Goal: Task Accomplishment & Management: Manage account settings

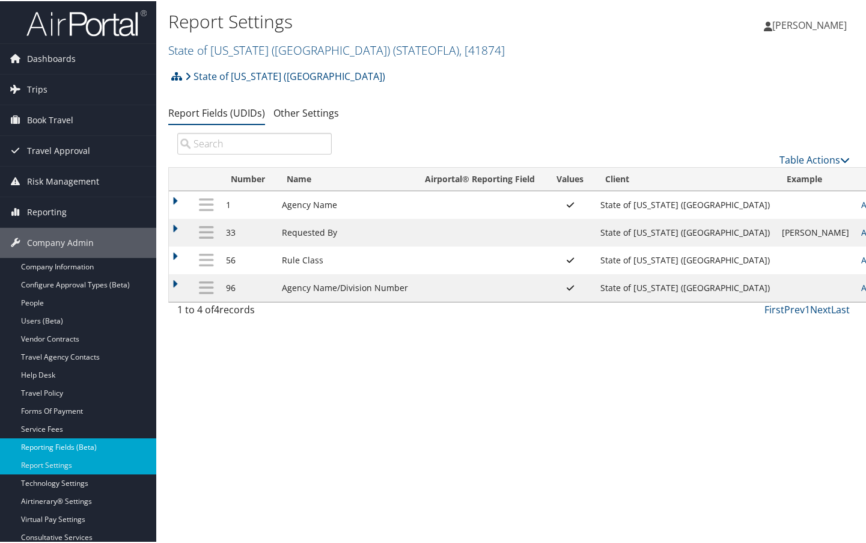
click at [95, 441] on link "Reporting Fields (Beta)" at bounding box center [78, 446] width 156 height 18
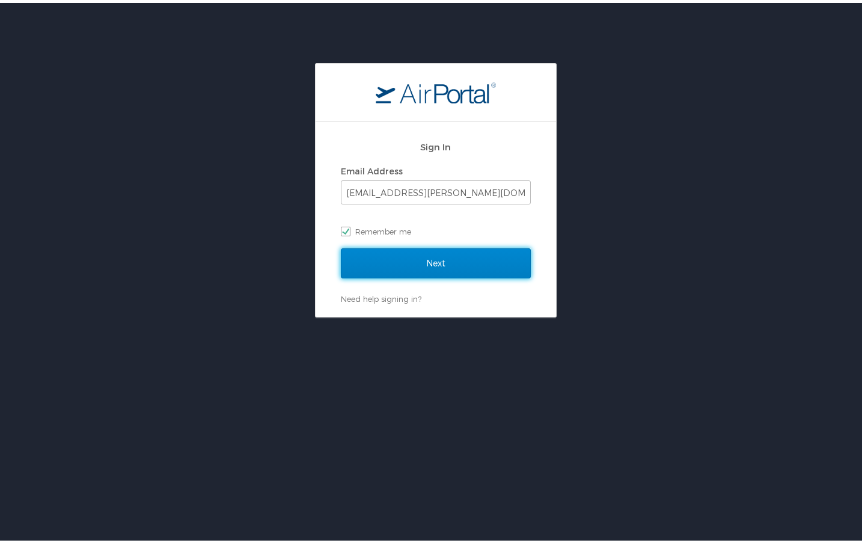
click at [448, 265] on input "Next" at bounding box center [436, 260] width 190 height 30
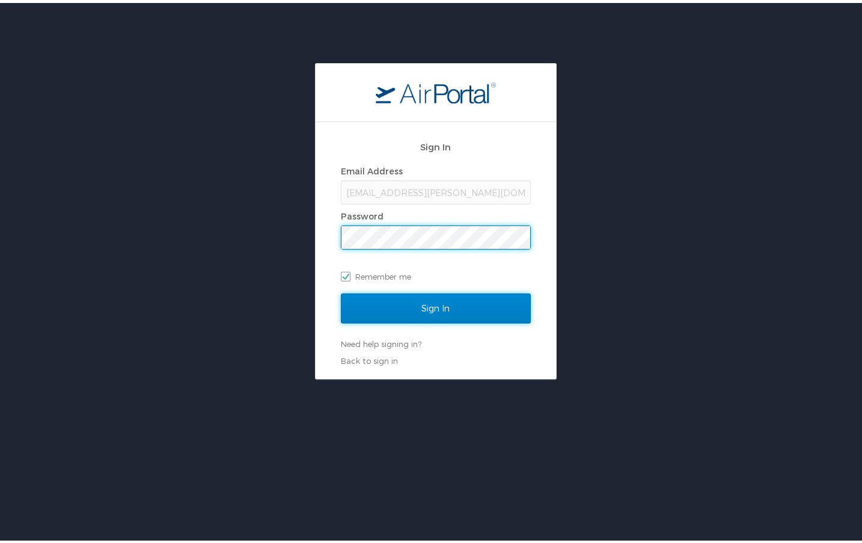
click at [416, 313] on input "Sign In" at bounding box center [436, 305] width 190 height 30
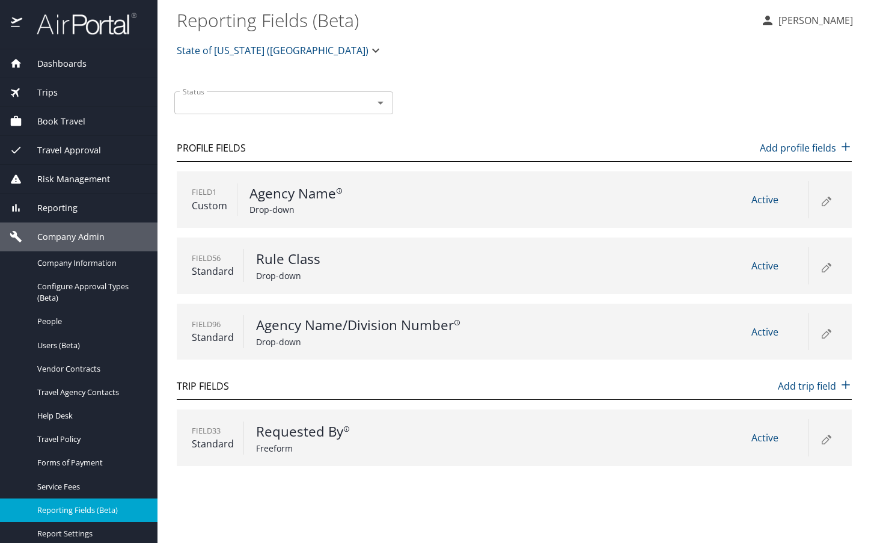
click at [827, 199] on icon at bounding box center [826, 200] width 14 height 14
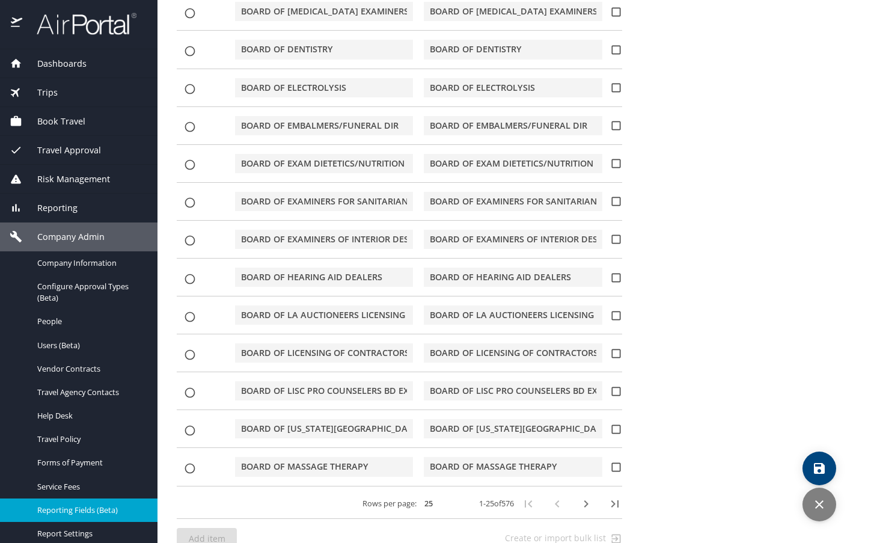
scroll to position [907, 0]
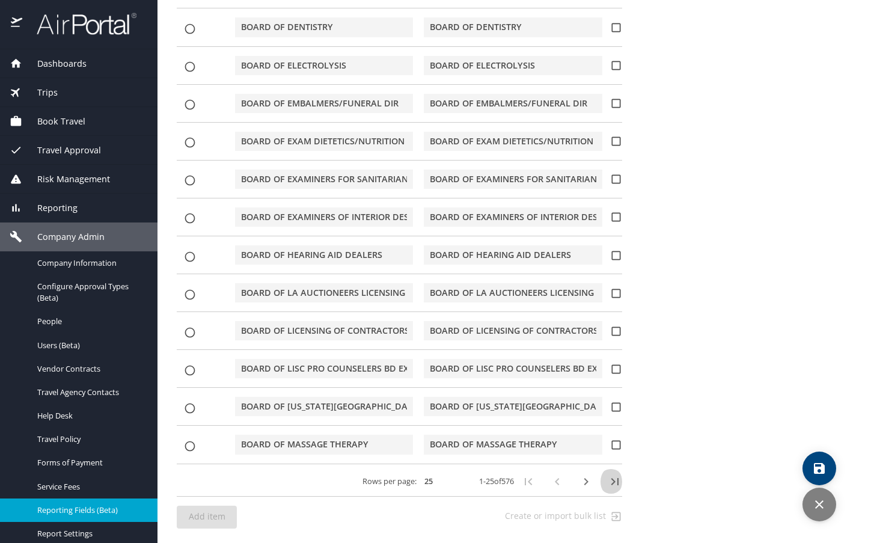
click at [609, 484] on icon "button" at bounding box center [615, 481] width 14 height 14
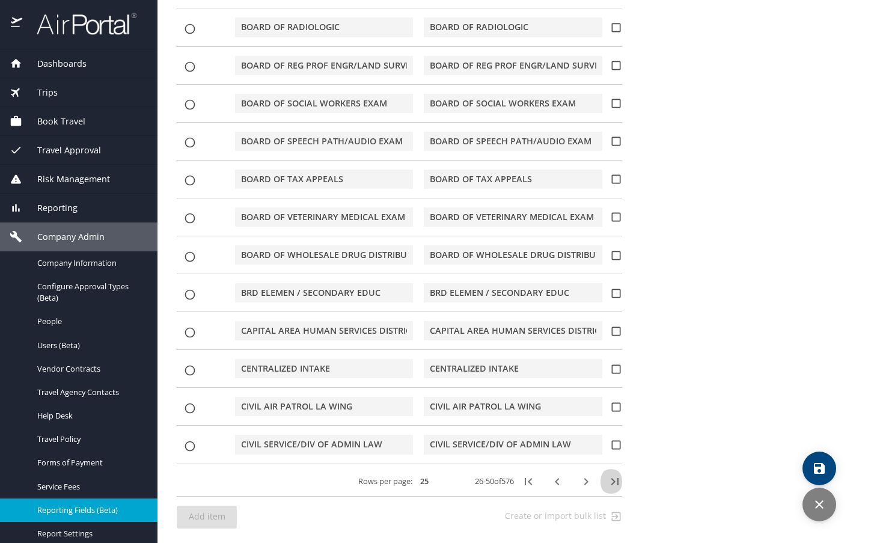
click at [611, 484] on icon "button" at bounding box center [615, 481] width 14 height 14
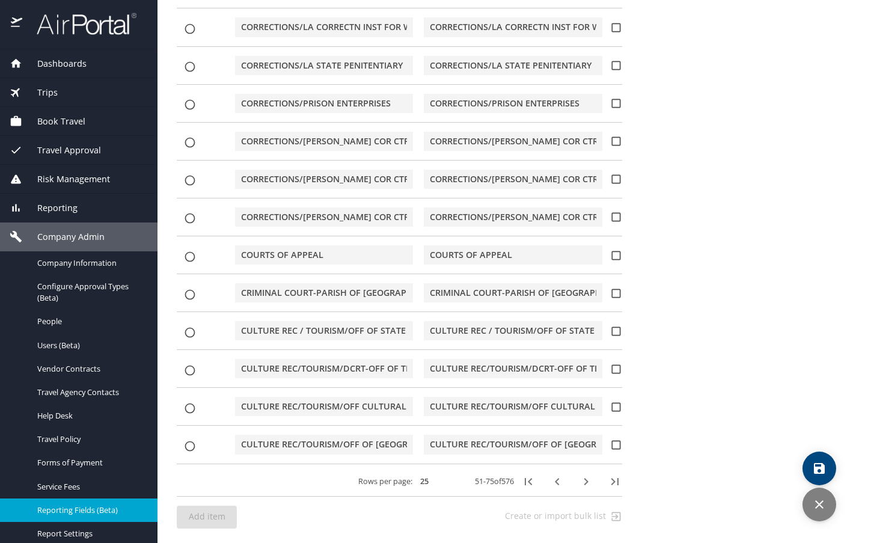
click at [611, 484] on icon "button" at bounding box center [615, 481] width 14 height 14
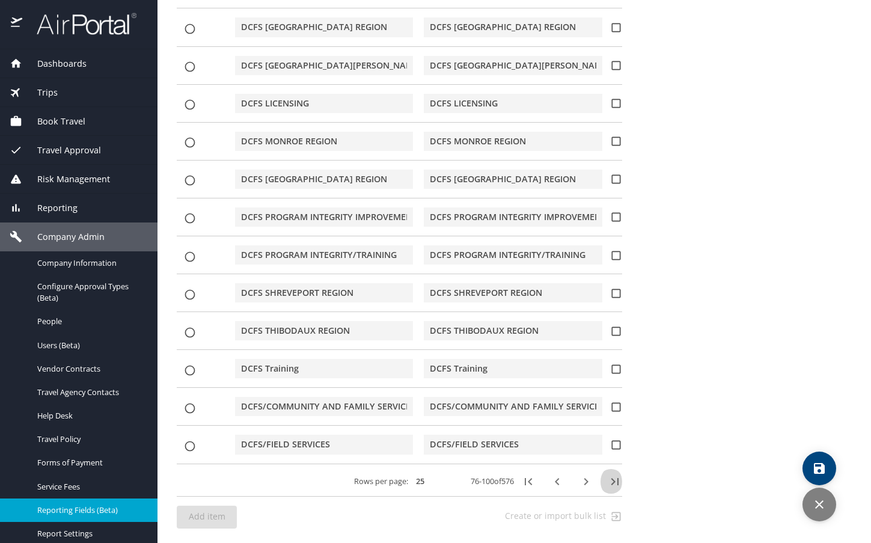
click at [611, 484] on icon "button" at bounding box center [615, 481] width 14 height 14
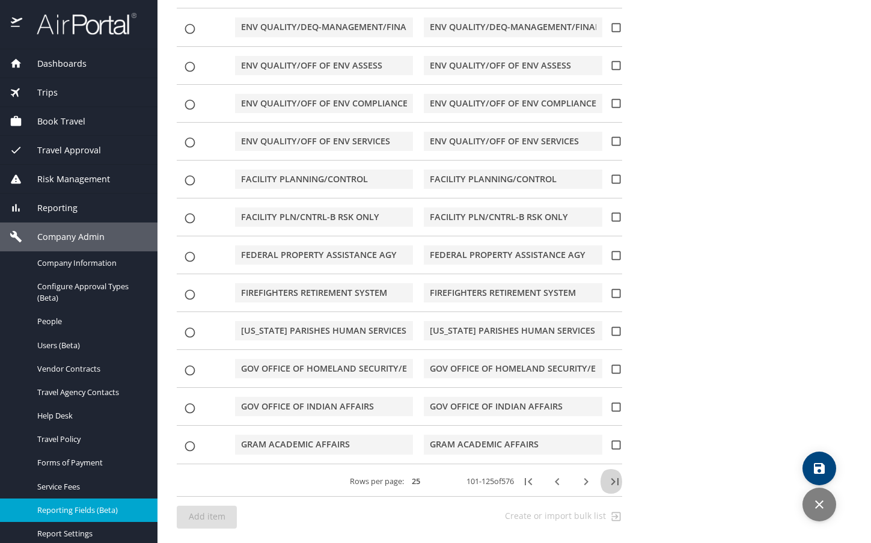
click at [611, 484] on icon "button" at bounding box center [615, 481] width 14 height 14
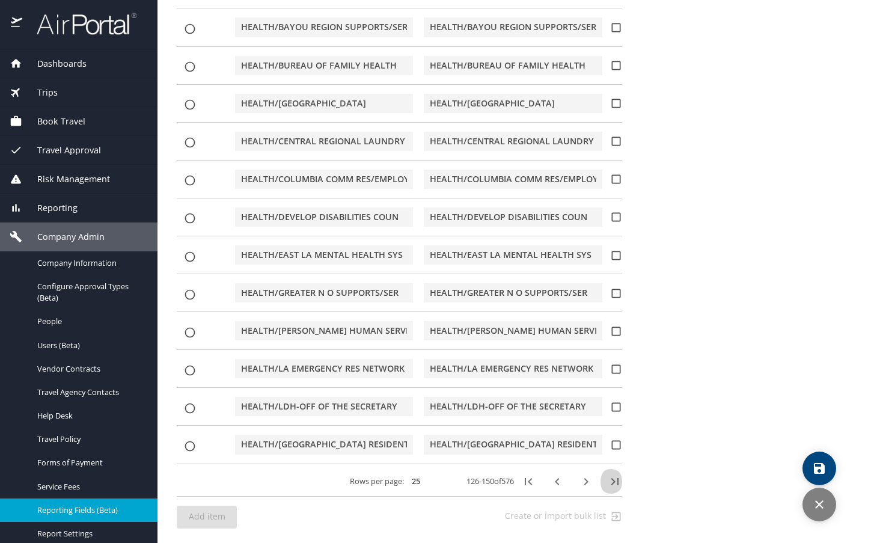
click at [611, 484] on icon "button" at bounding box center [615, 481] width 14 height 14
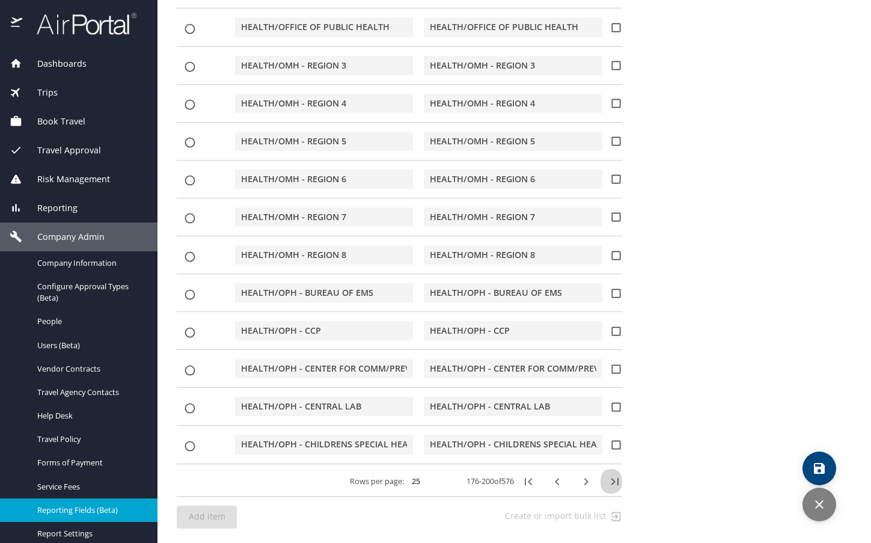
click at [611, 484] on icon "button" at bounding box center [615, 481] width 14 height 14
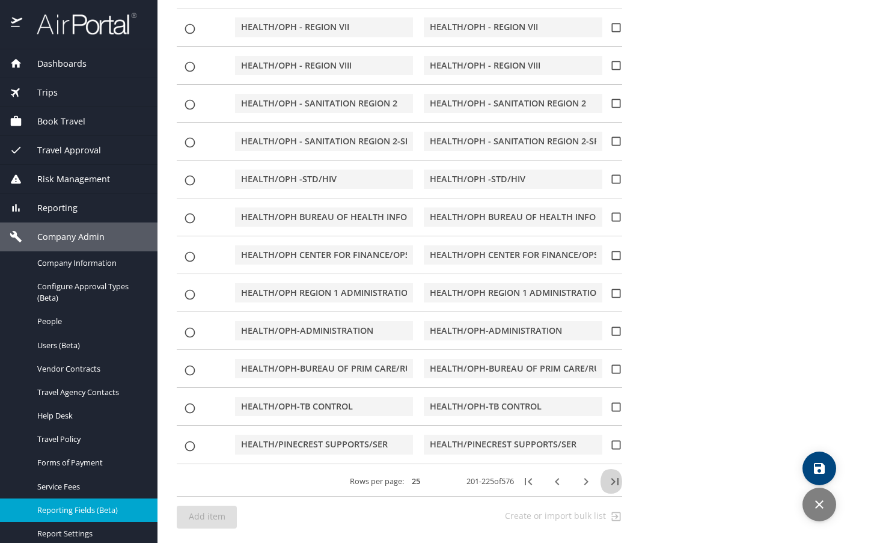
click at [611, 484] on icon "button" at bounding box center [615, 481] width 14 height 14
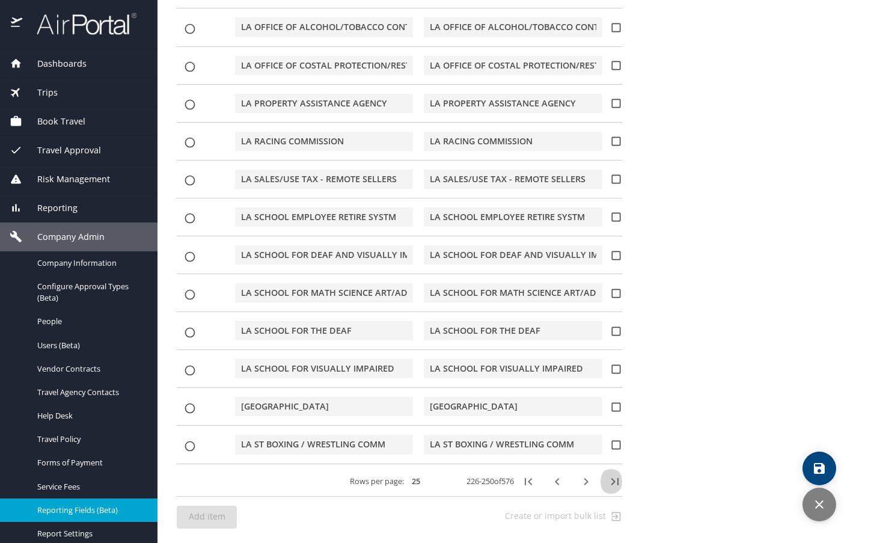
click at [611, 484] on icon "button" at bounding box center [615, 481] width 14 height 14
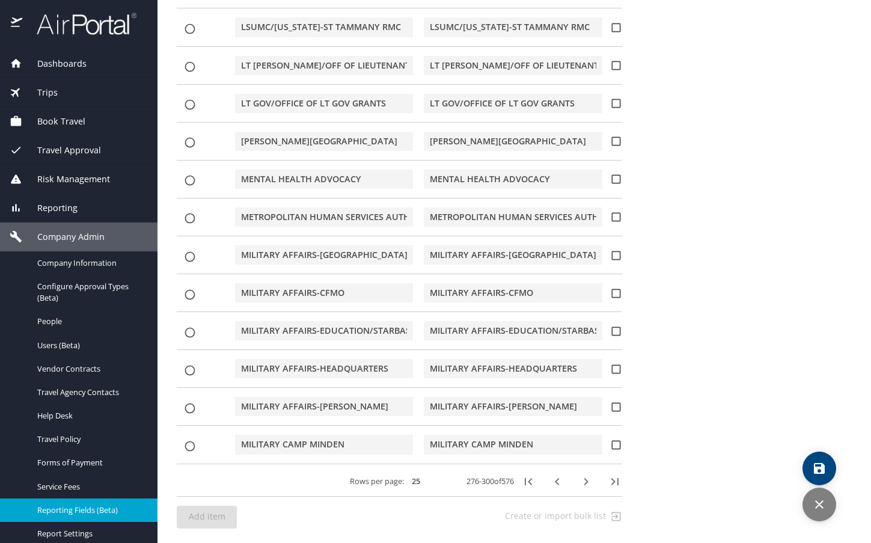
click at [611, 480] on icon "button" at bounding box center [614, 481] width 7 height 7
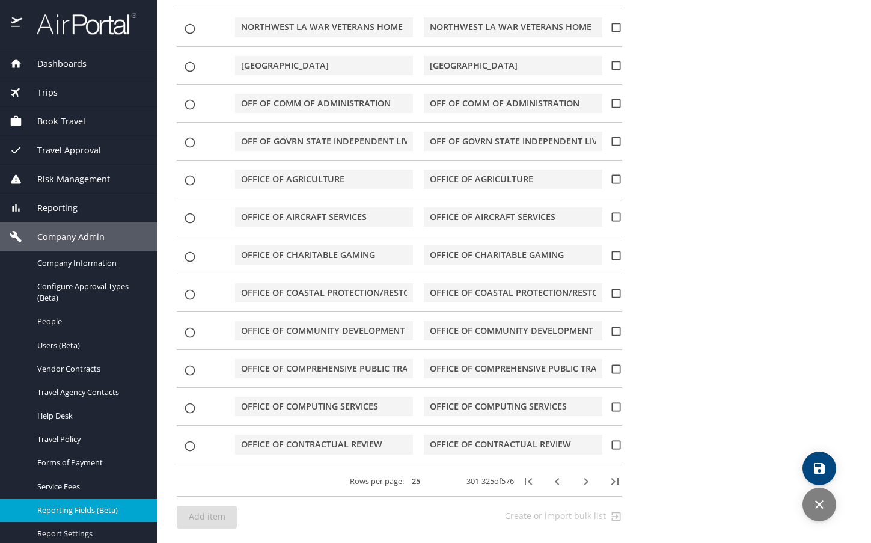
click at [611, 480] on icon "button" at bounding box center [614, 481] width 7 height 7
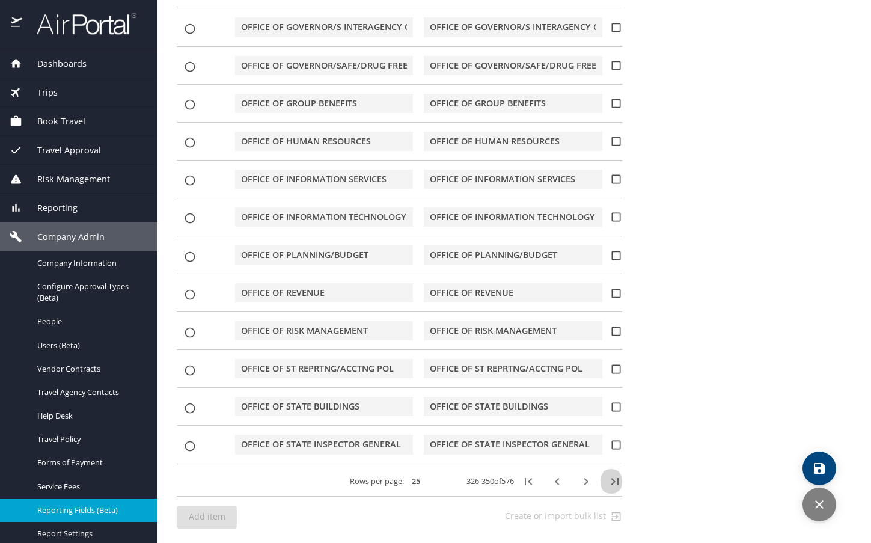
click at [611, 480] on icon "button" at bounding box center [614, 481] width 7 height 7
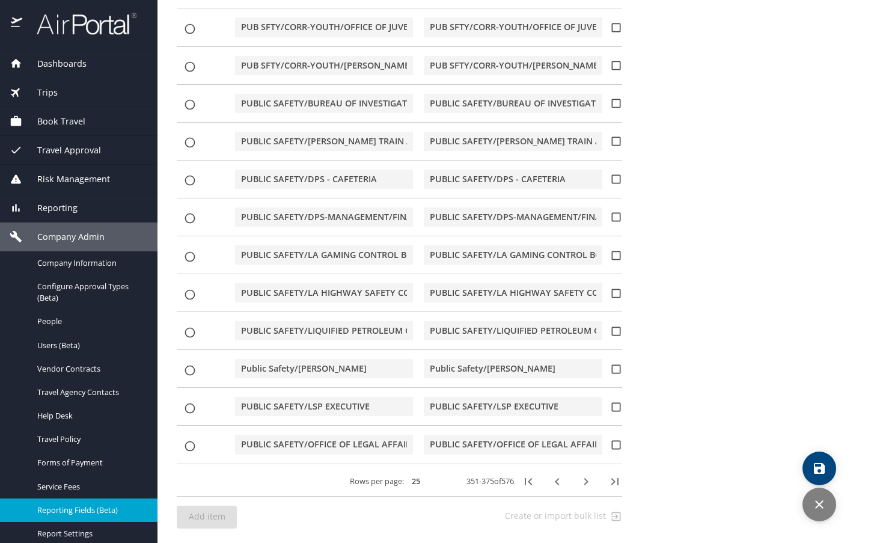
click at [611, 480] on icon "button" at bounding box center [614, 481] width 7 height 7
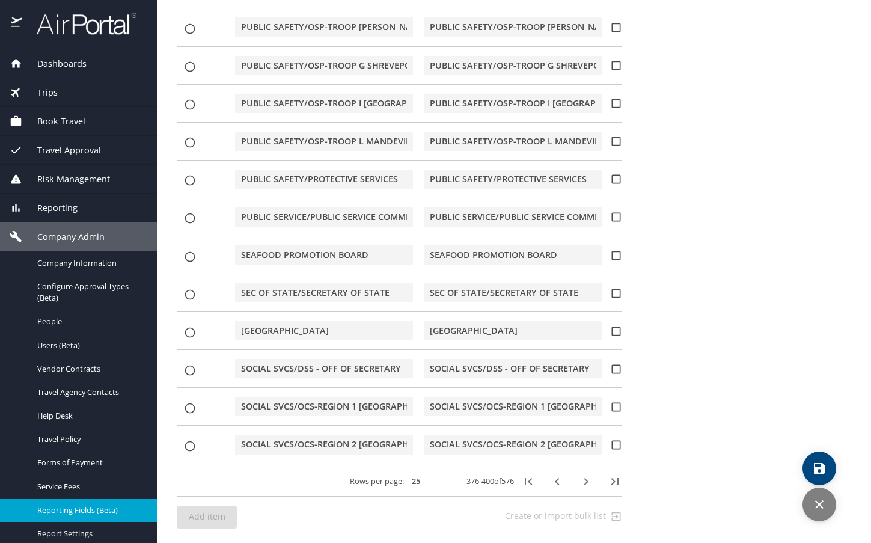
click at [611, 480] on icon "button" at bounding box center [614, 481] width 7 height 7
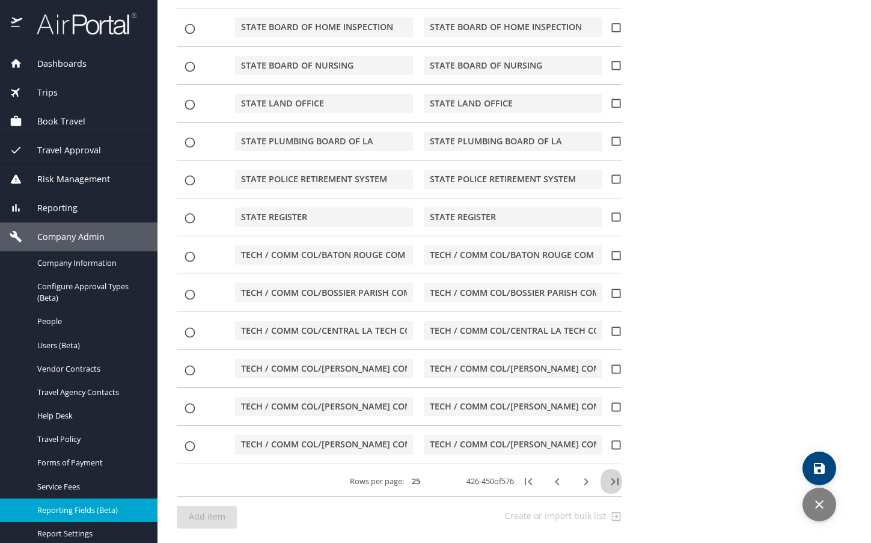
click at [611, 480] on icon "button" at bounding box center [614, 481] width 7 height 7
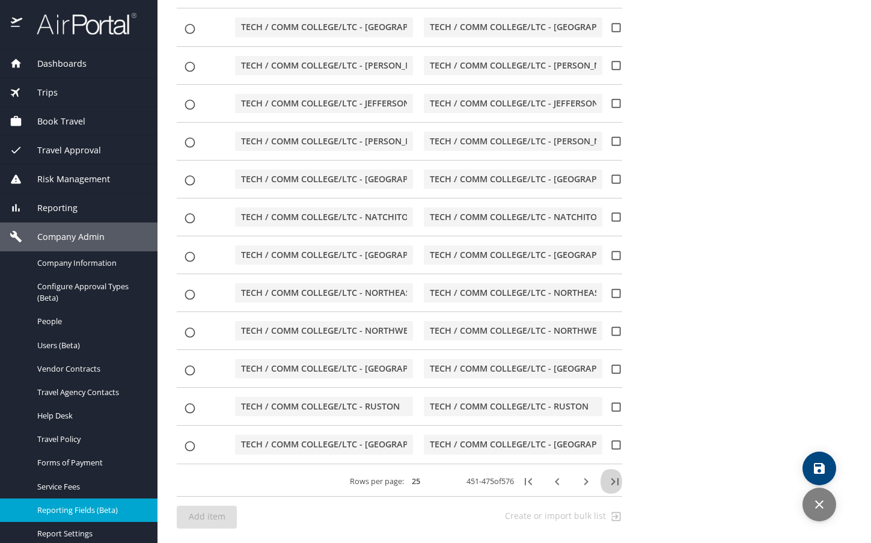
click at [611, 480] on icon "button" at bounding box center [614, 481] width 7 height 7
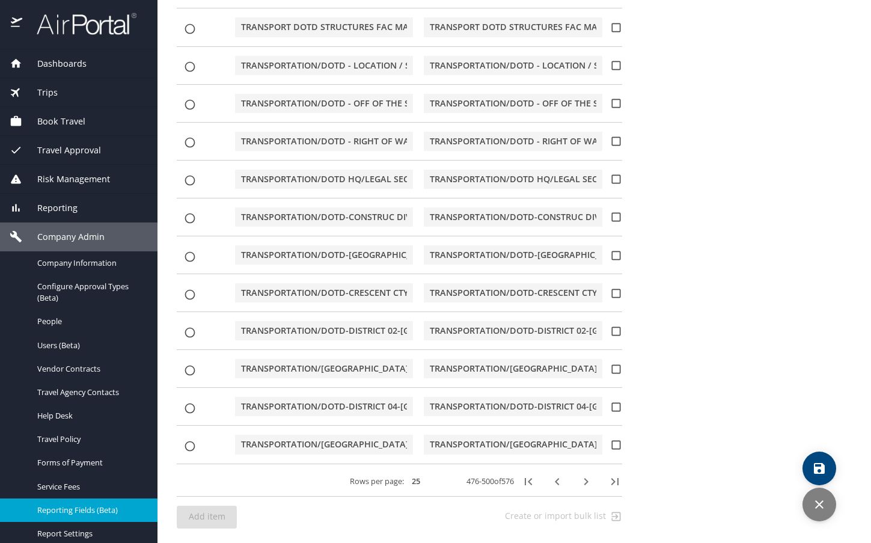
click at [611, 480] on icon "button" at bounding box center [614, 481] width 7 height 7
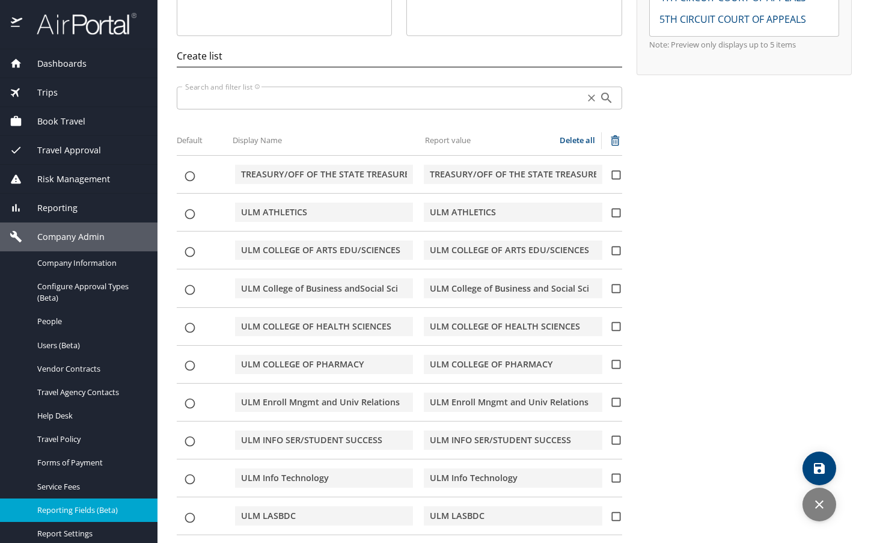
scroll to position [246, 0]
